Goal: Transaction & Acquisition: Subscribe to service/newsletter

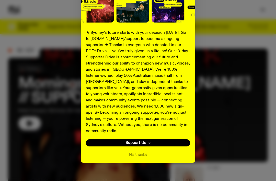
scroll to position [72, 0]
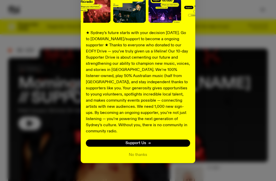
click at [157, 139] on link "Support Us" at bounding box center [138, 142] width 104 height 7
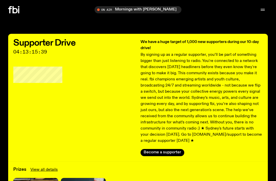
click at [179, 151] on button "Become a supporter" at bounding box center [163, 152] width 44 height 7
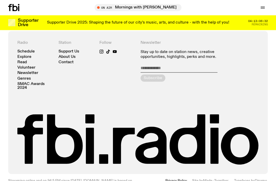
scroll to position [989, 0]
click at [71, 60] on link "Contact" at bounding box center [66, 62] width 15 height 4
